Goal: Task Accomplishment & Management: Use online tool/utility

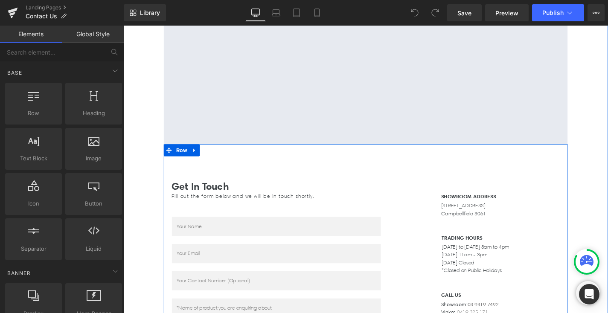
scroll to position [129, 0]
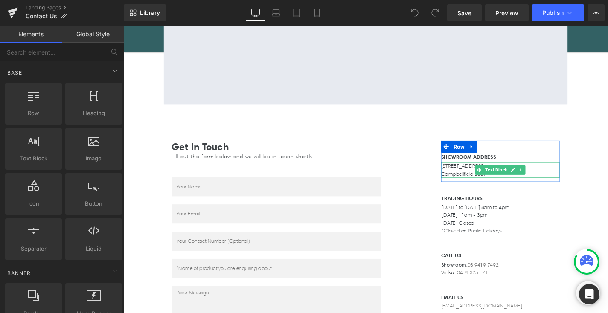
click at [516, 185] on p "Campbellfield 3061" at bounding box center [525, 184] width 126 height 9
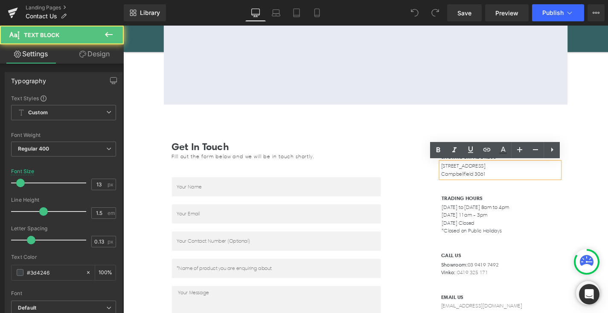
click at [516, 184] on p "Campbellfield 3061" at bounding box center [525, 184] width 126 height 9
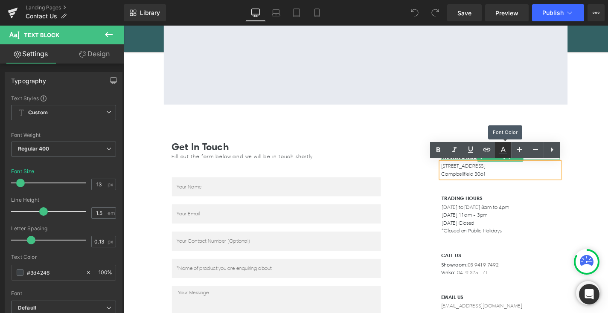
click at [509, 152] on link at bounding box center [503, 150] width 16 height 16
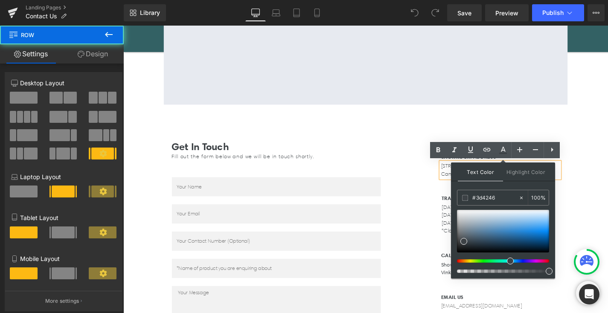
click at [597, 193] on div "Separator Google Maps Get In Touch Heading Fill out the form below and we will …" at bounding box center [381, 200] width 516 height 523
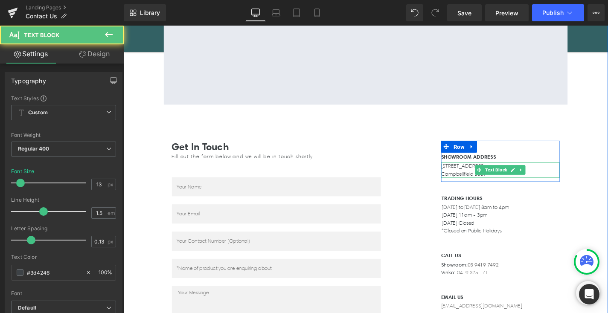
click at [568, 177] on p "[STREET_ADDRESS]" at bounding box center [525, 175] width 126 height 9
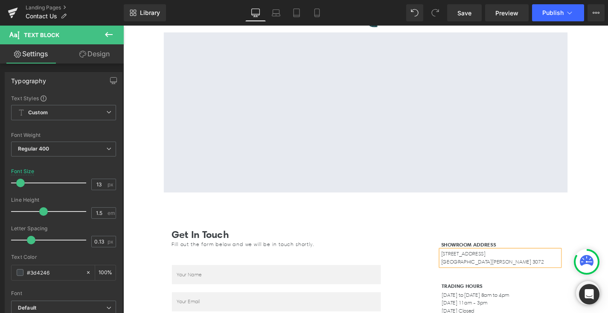
scroll to position [50, 0]
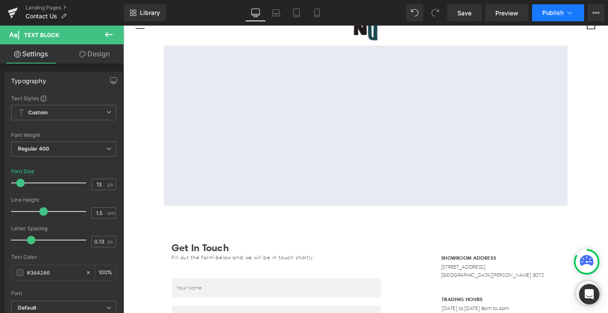
click at [556, 12] on span "Publish" at bounding box center [552, 12] width 21 height 7
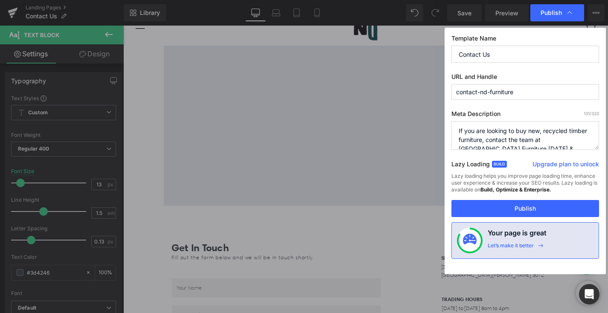
scroll to position [9, 0]
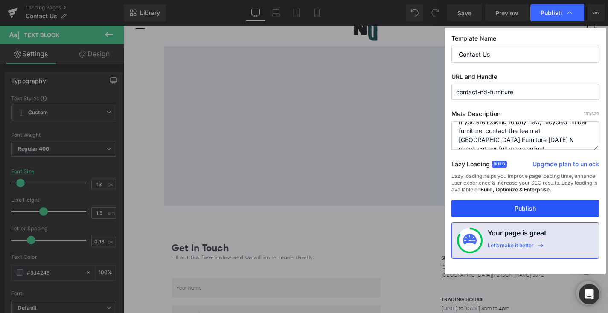
click at [533, 206] on button "Publish" at bounding box center [526, 208] width 148 height 17
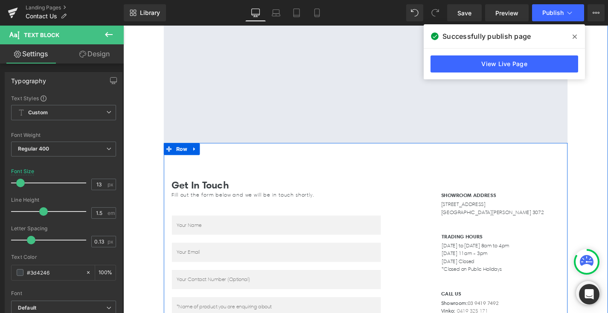
scroll to position [47, 0]
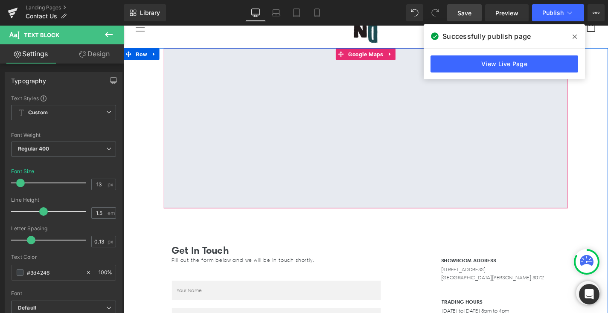
click at [472, 12] on span "Save" at bounding box center [464, 13] width 14 height 9
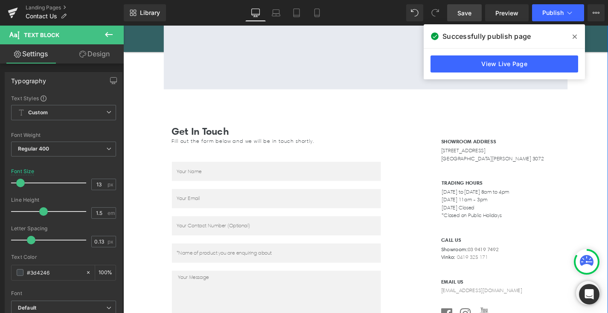
scroll to position [0, 0]
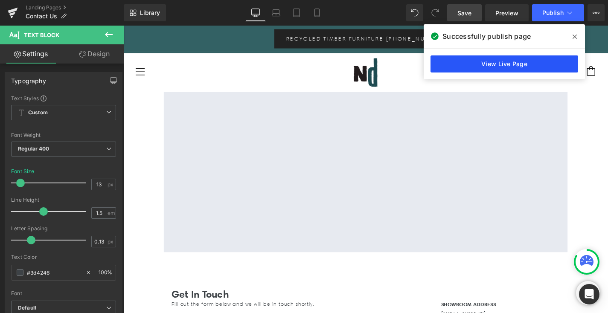
click at [536, 60] on link "View Live Page" at bounding box center [505, 63] width 148 height 17
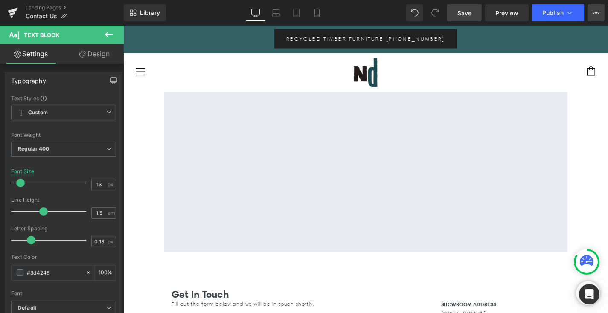
click at [594, 12] on icon at bounding box center [594, 13] width 2 height 2
